Goal: Use online tool/utility

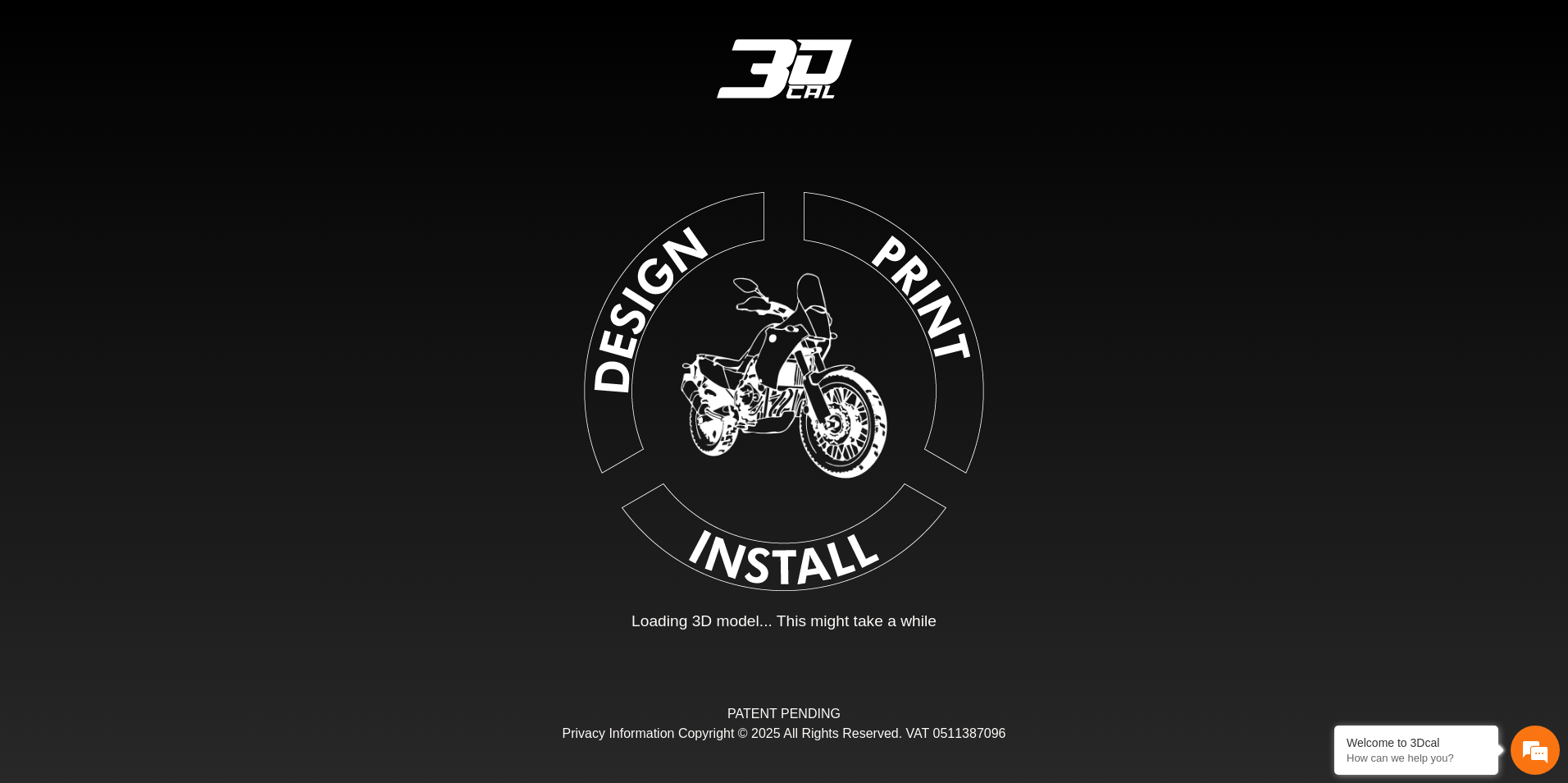
type input "*"
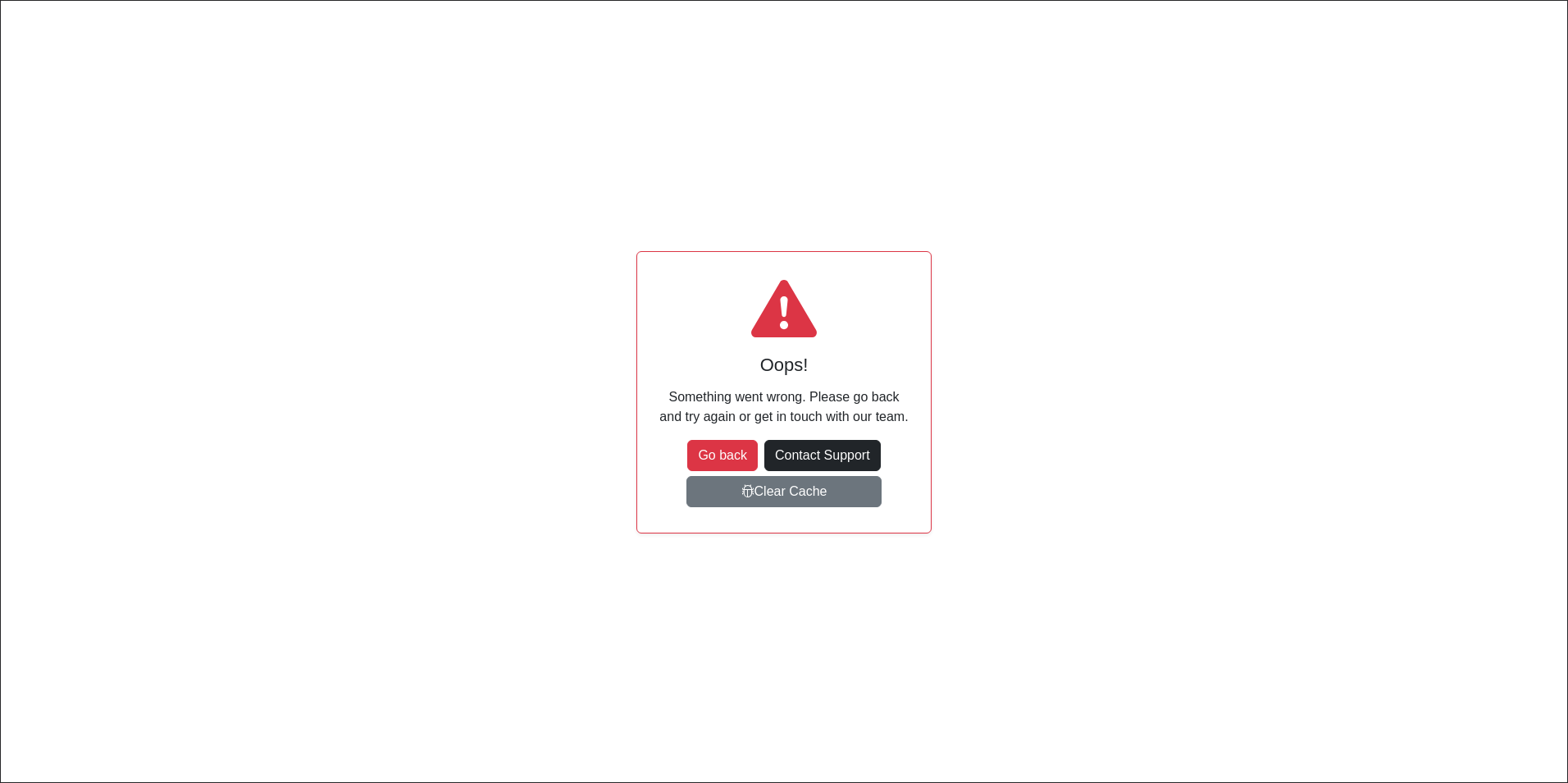
scroll to position [168, 260]
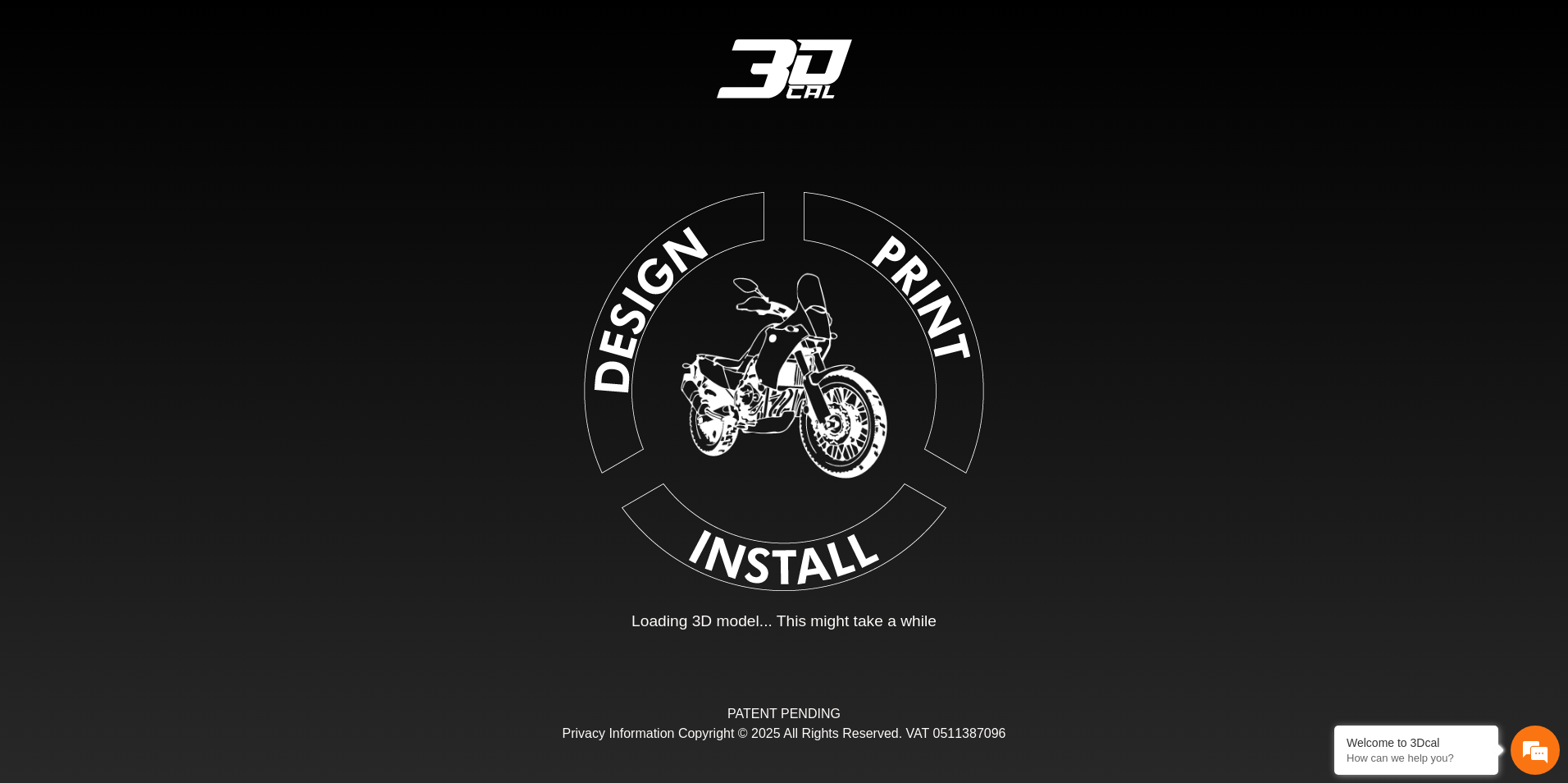
type input "*"
